Goal: Transaction & Acquisition: Subscribe to service/newsletter

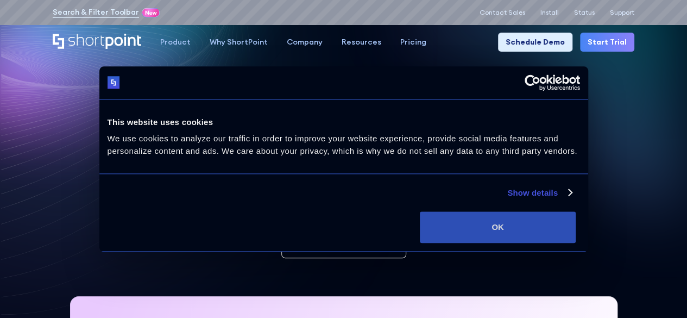
click at [551, 239] on button "OK" at bounding box center [498, 227] width 156 height 32
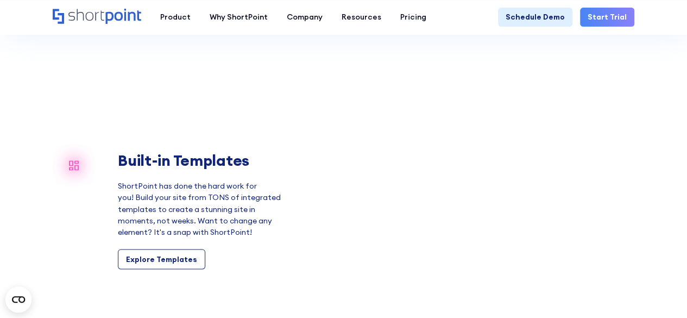
scroll to position [821, 0]
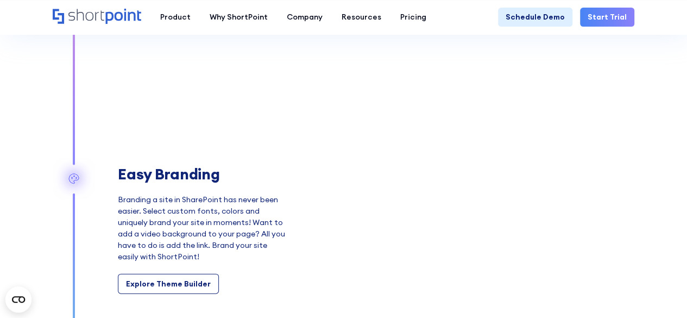
scroll to position [1193, 0]
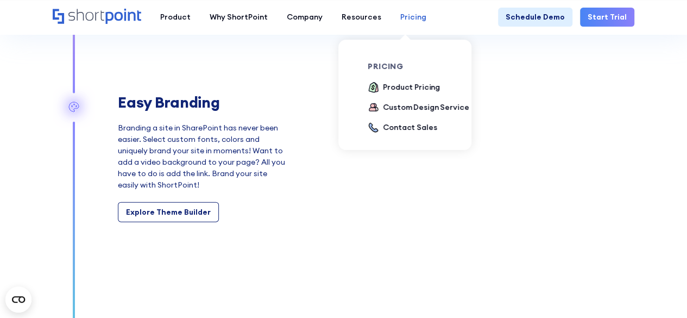
click at [416, 16] on div "Pricing" at bounding box center [413, 16] width 26 height 11
click at [409, 83] on div "Product Pricing" at bounding box center [411, 86] width 57 height 11
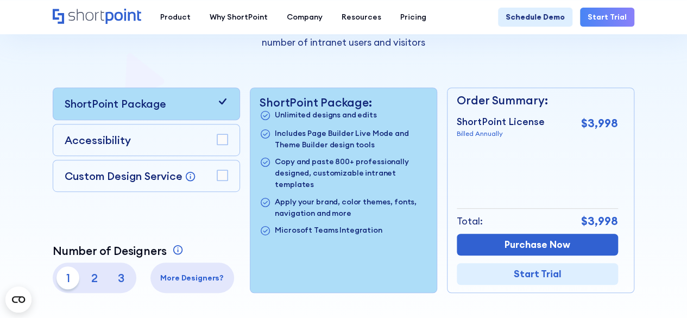
scroll to position [225, 0]
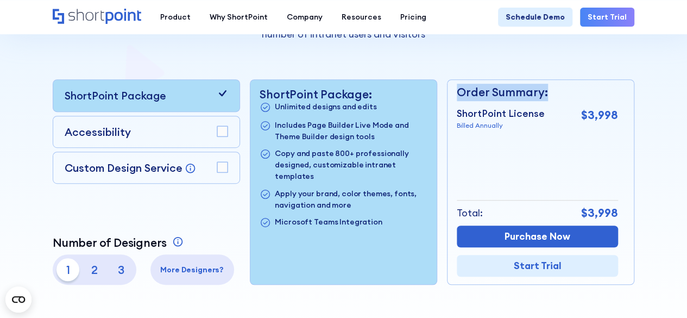
drag, startPoint x: 459, startPoint y: 92, endPoint x: 556, endPoint y: 89, distance: 97.3
click at [556, 89] on p "Order Summary:" at bounding box center [537, 92] width 161 height 17
click at [221, 134] on rect at bounding box center [222, 131] width 10 height 10
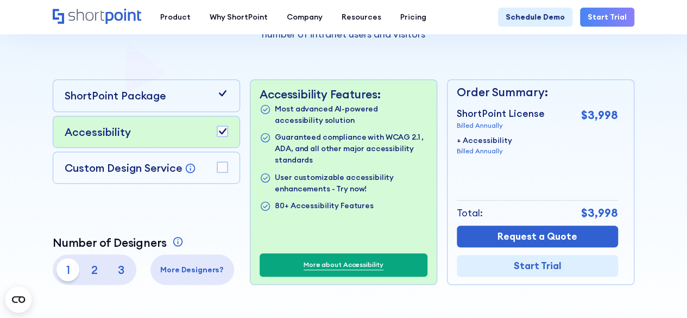
click at [225, 169] on rect at bounding box center [222, 167] width 10 height 10
